Goal: Check status: Check status

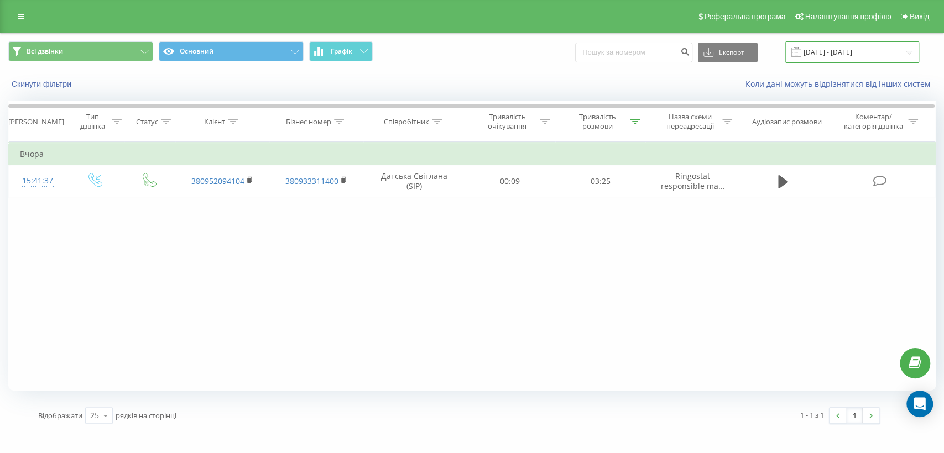
click at [818, 55] on input "[DATE] - [DATE]" at bounding box center [852, 52] width 134 height 22
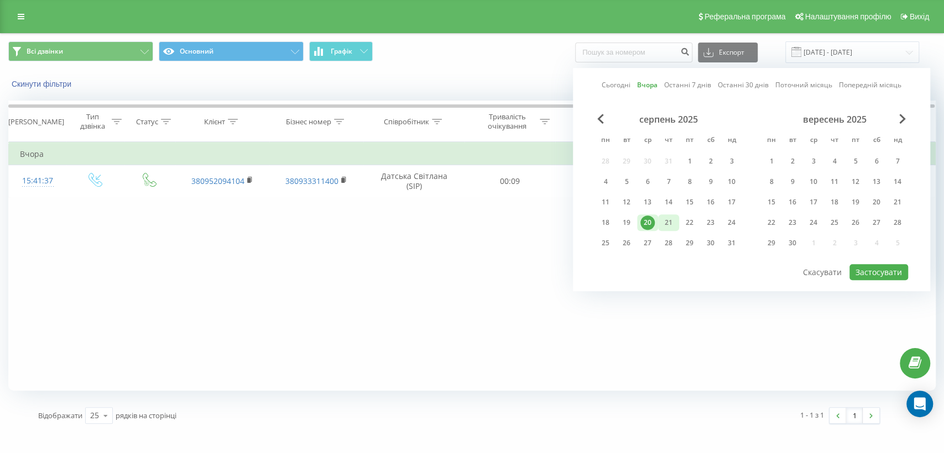
click at [668, 222] on div "21" at bounding box center [668, 223] width 14 height 14
click at [881, 272] on button "Застосувати" at bounding box center [878, 272] width 59 height 16
type input "[DATE] - [DATE]"
